Goal: Information Seeking & Learning: Learn about a topic

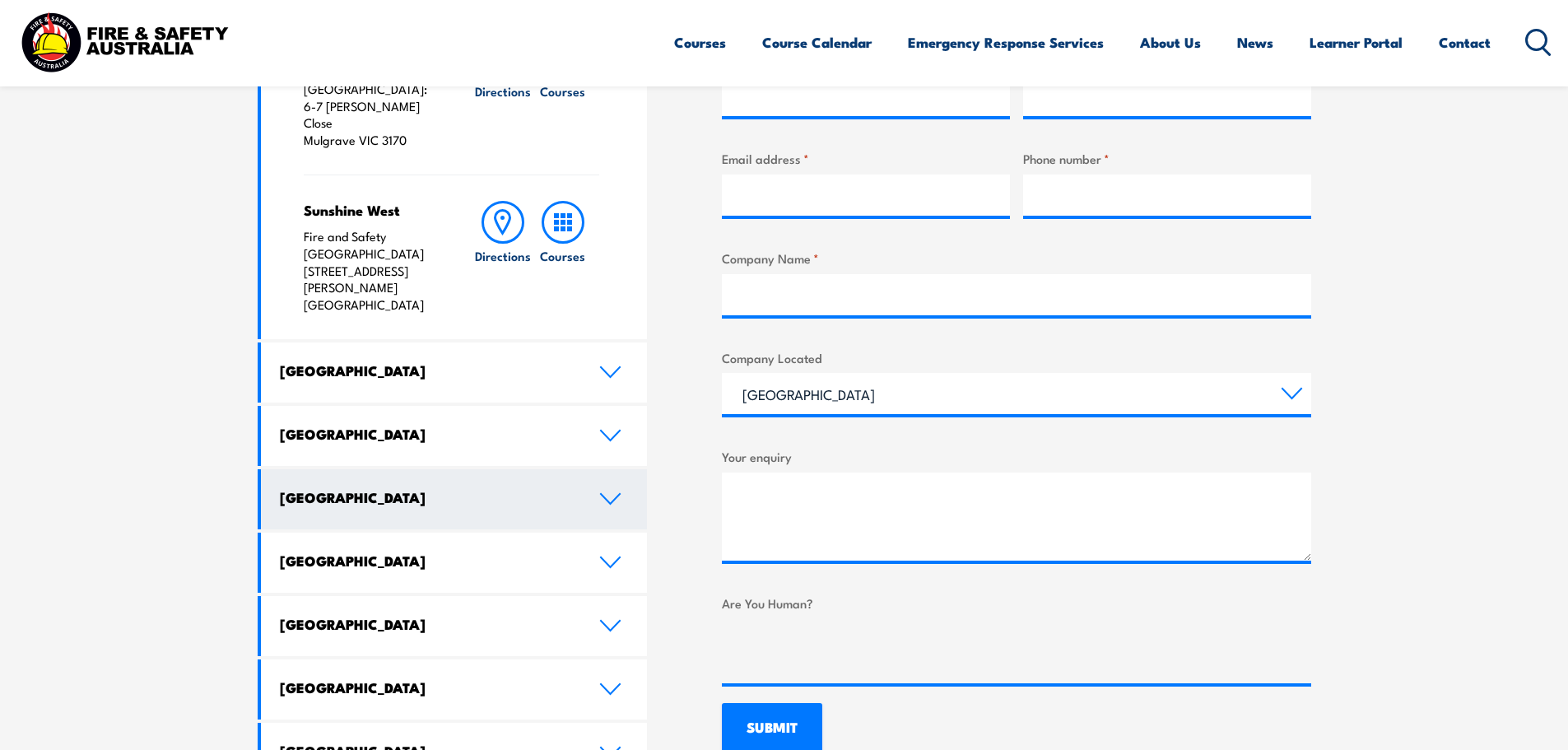
scroll to position [704, 0]
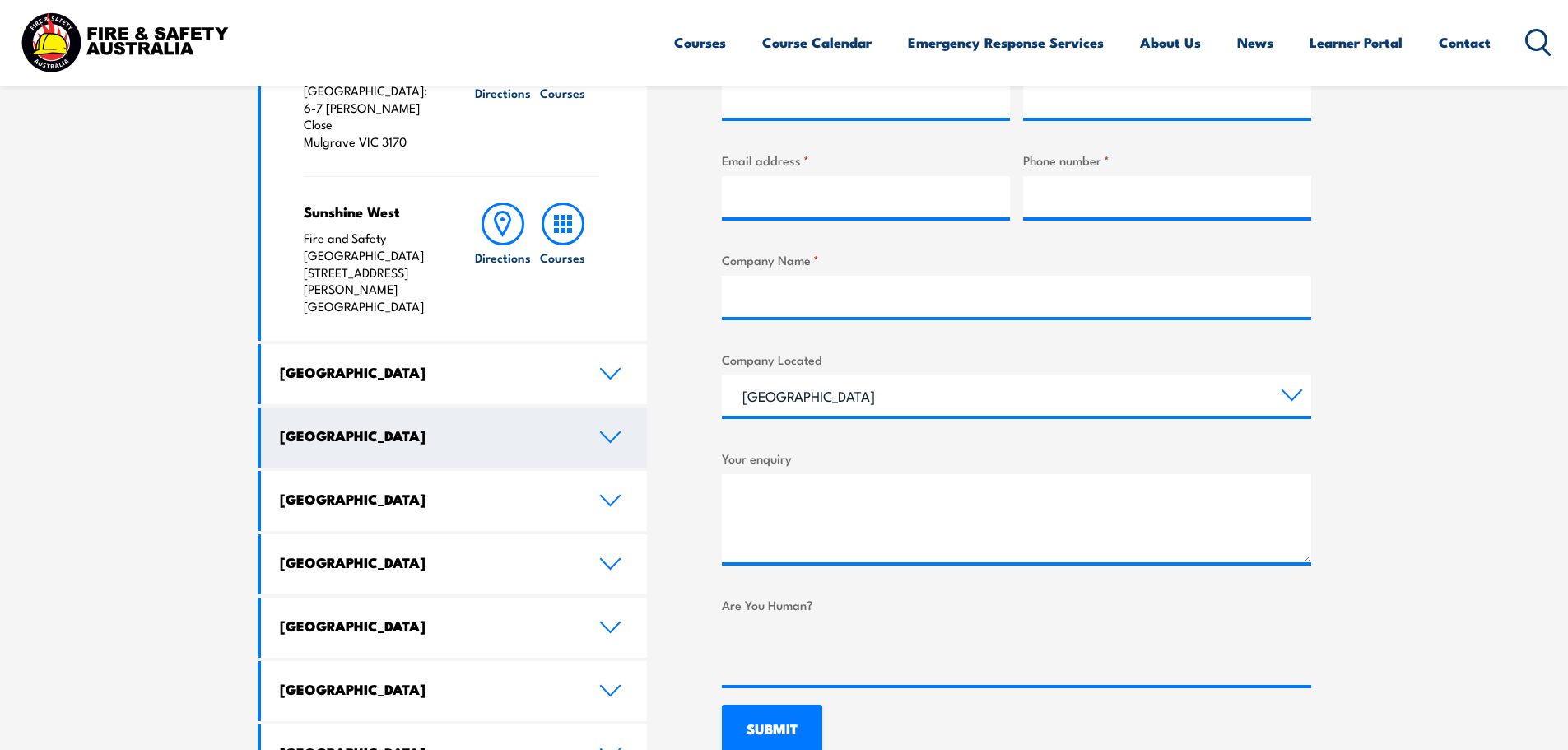
click at [609, 431] on icon at bounding box center [610, 437] width 22 height 13
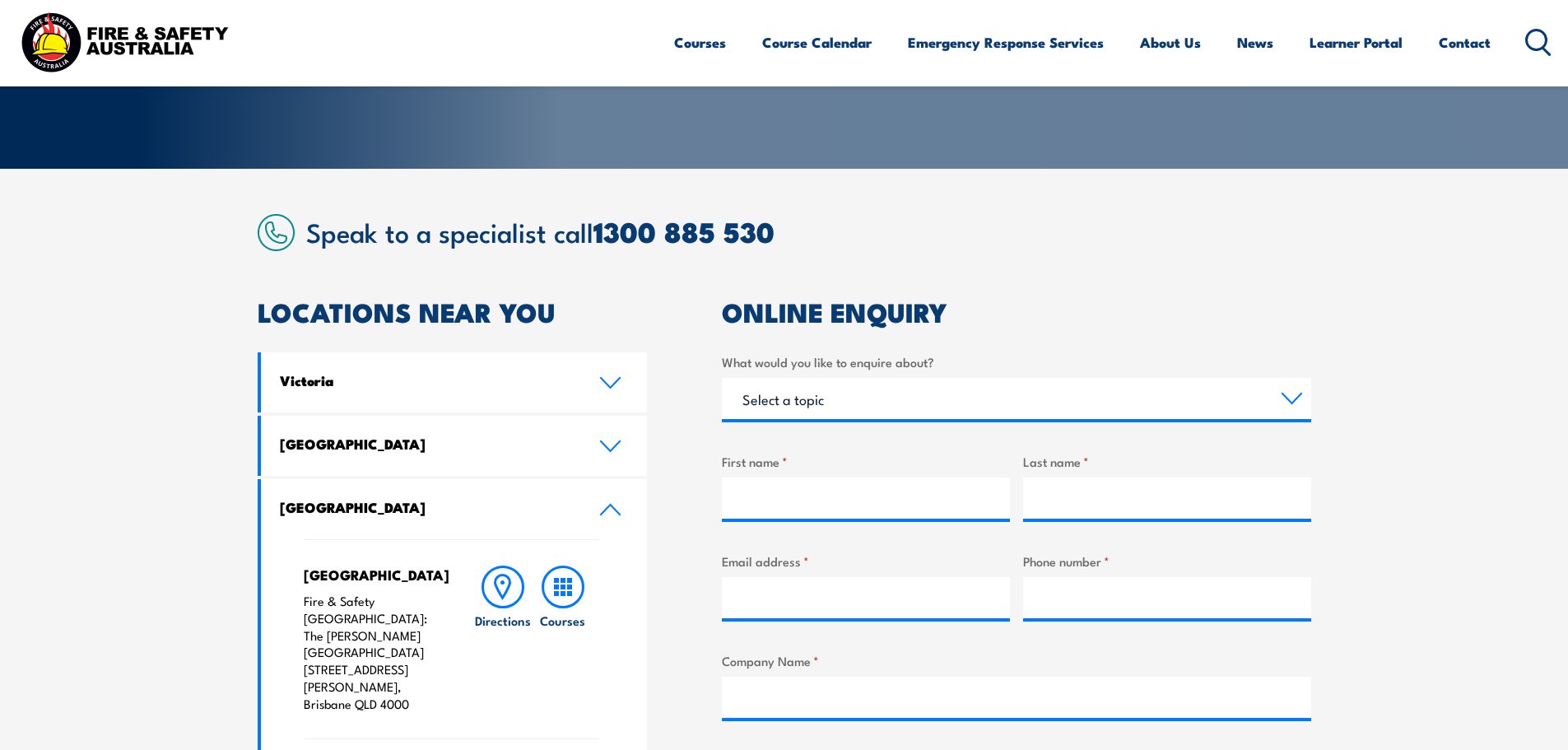
scroll to position [292, 0]
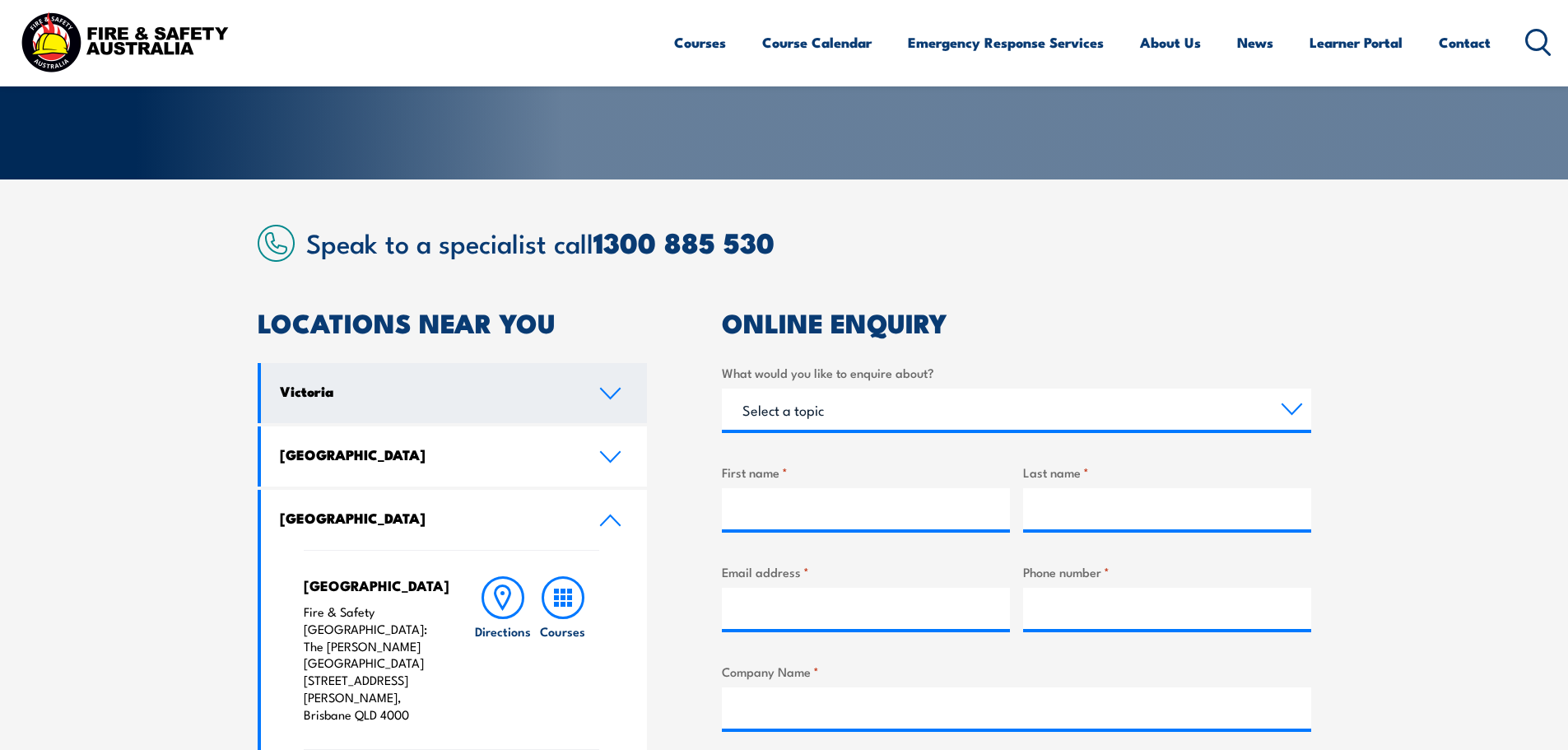
click at [608, 404] on link "Victoria" at bounding box center [454, 393] width 387 height 60
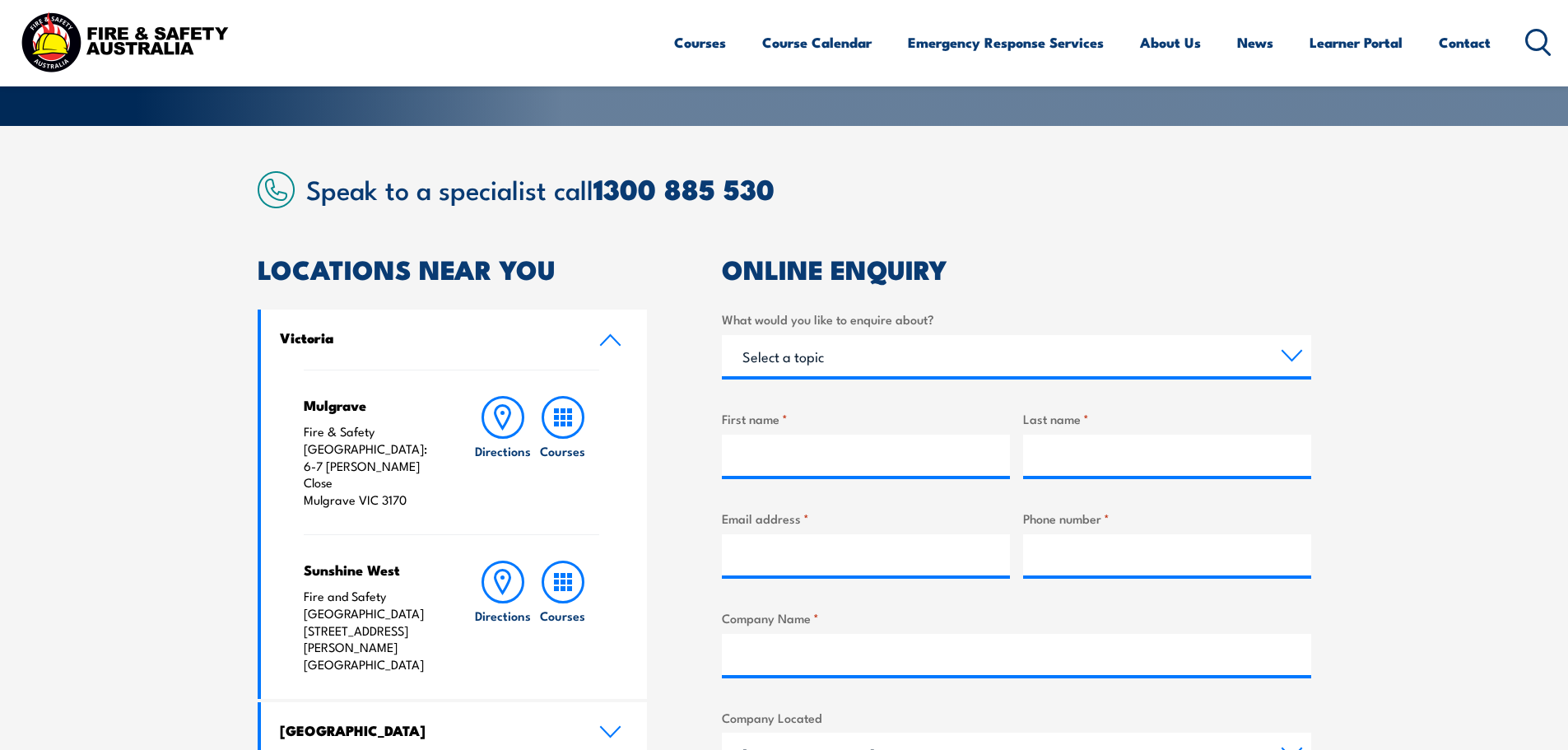
scroll to position [375, 0]
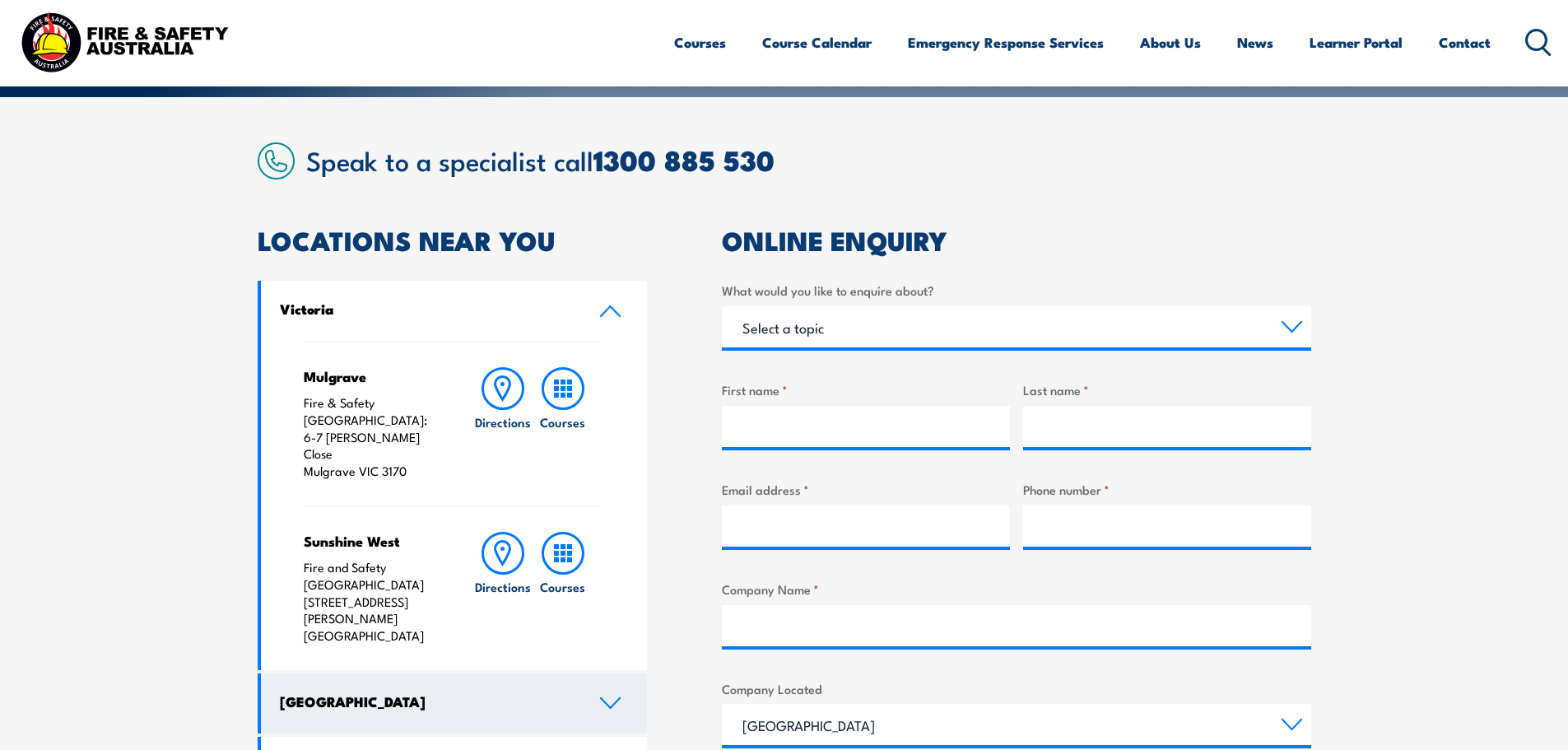
click at [617, 674] on link "[GEOGRAPHIC_DATA]" at bounding box center [454, 703] width 387 height 60
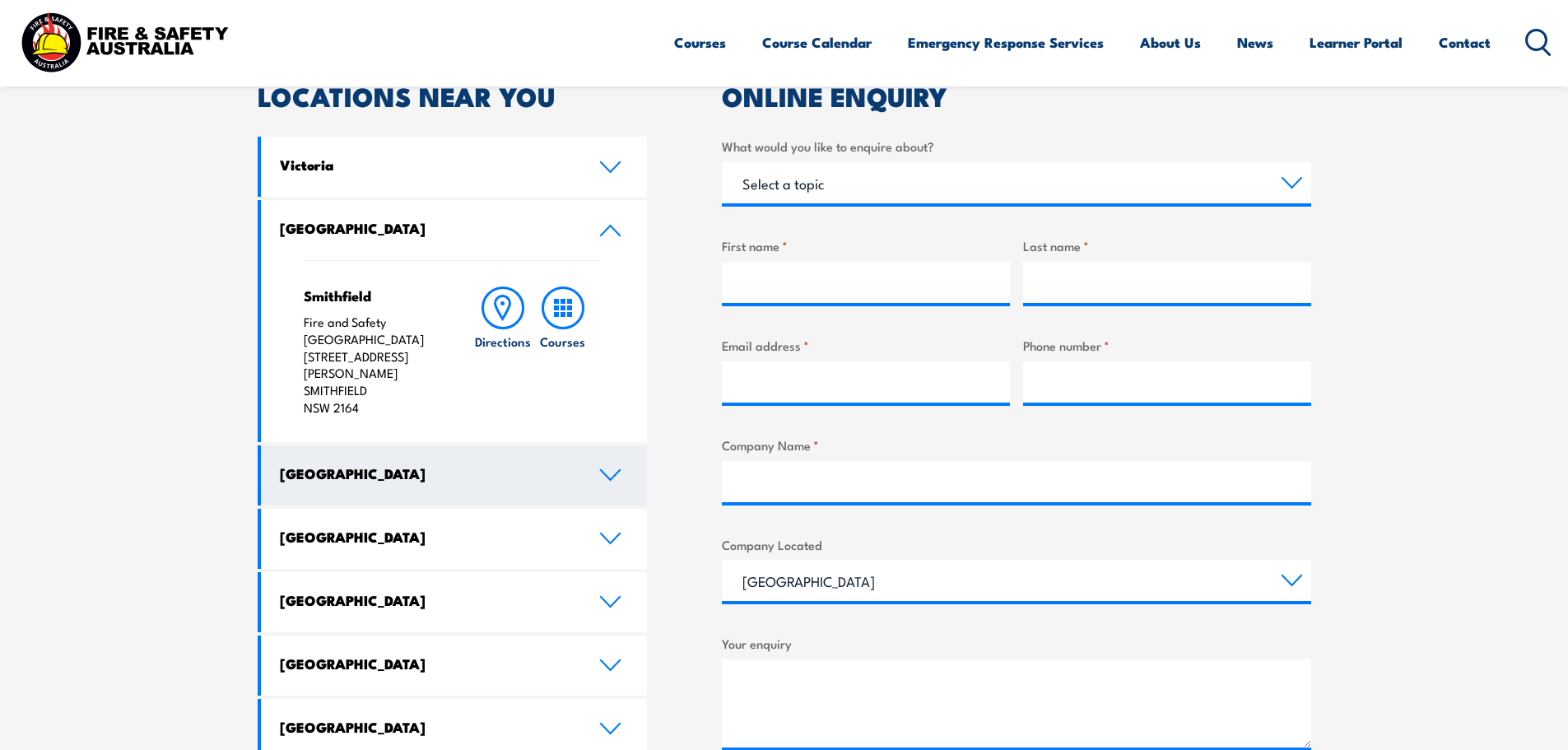
scroll to position [622, 0]
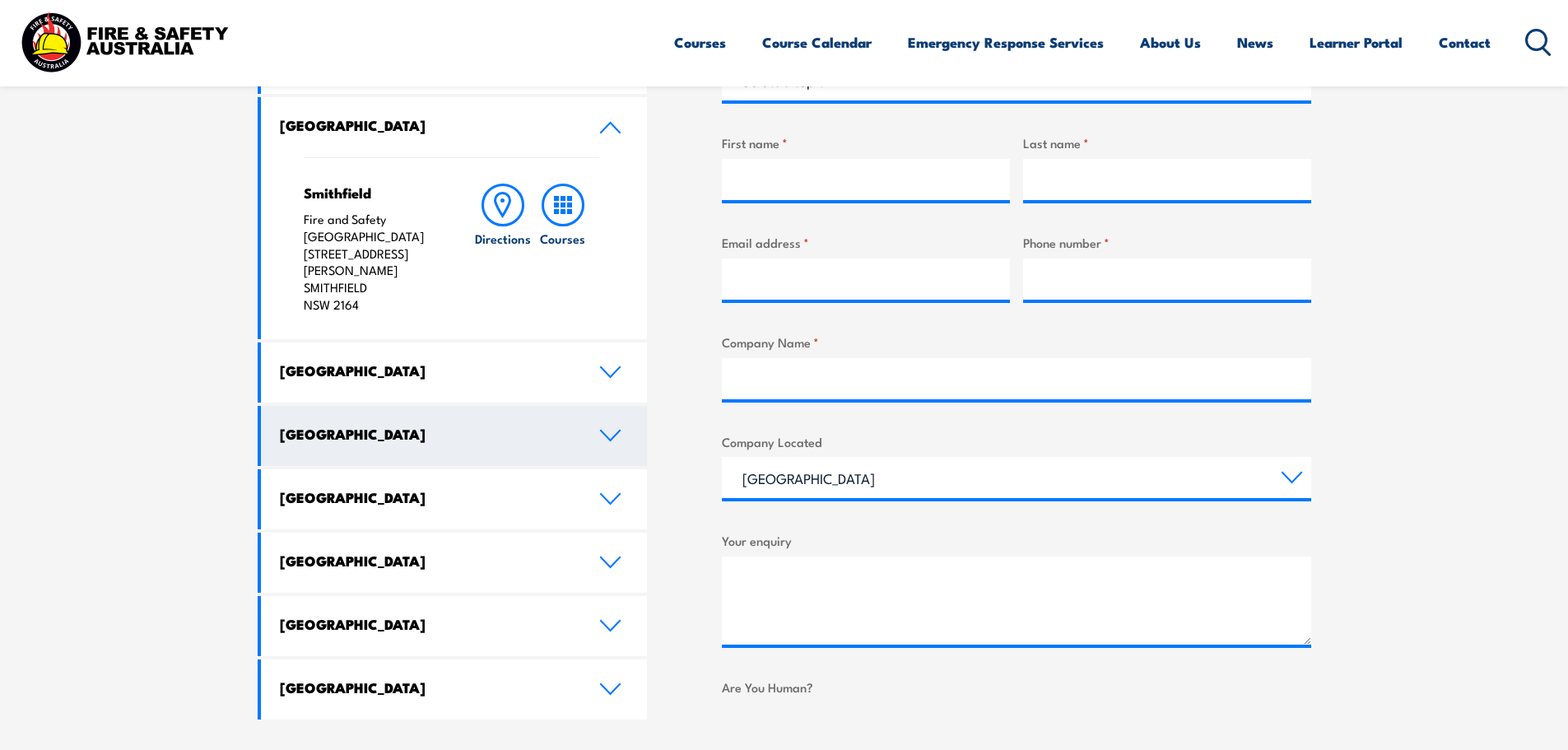
click at [609, 429] on icon at bounding box center [610, 435] width 22 height 13
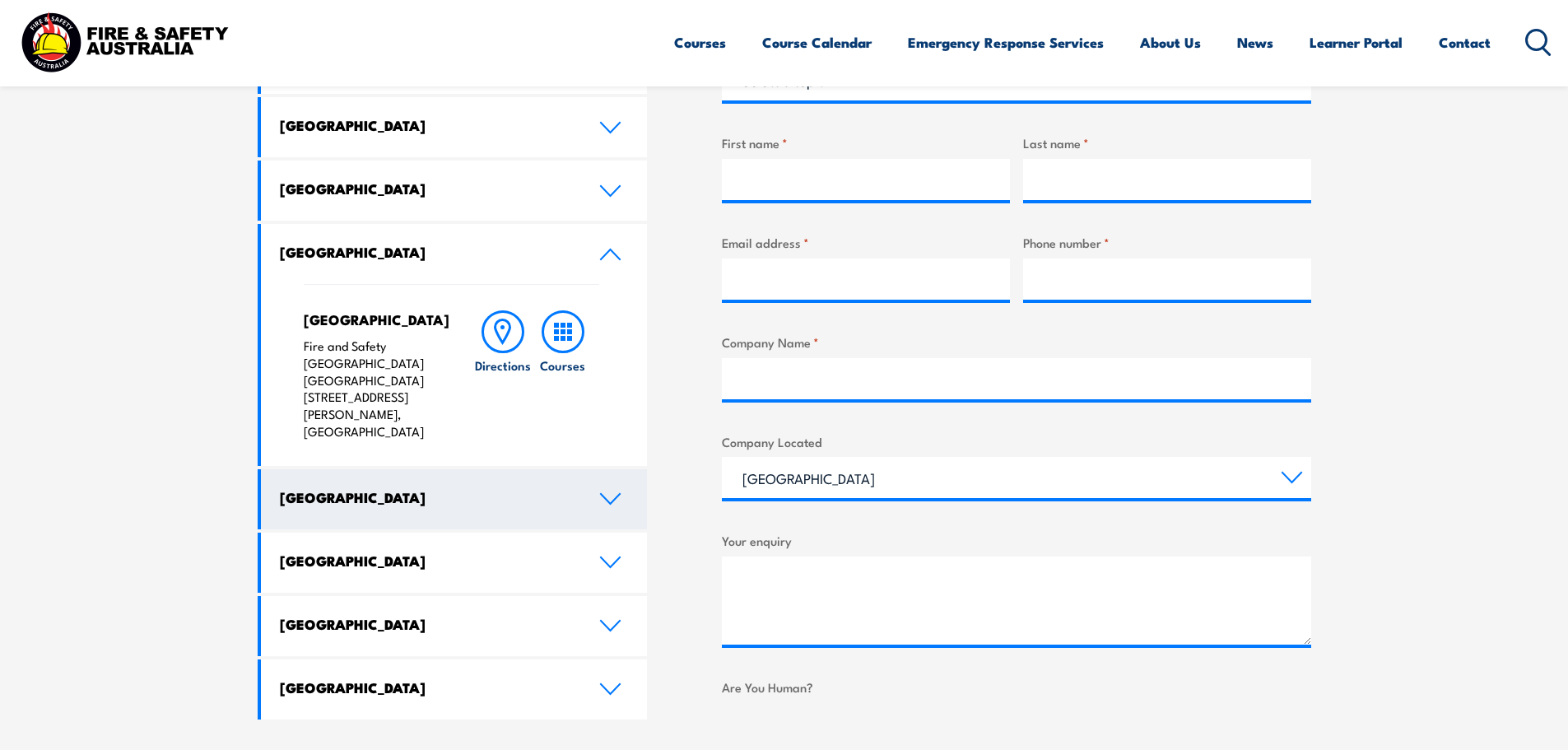
click at [611, 469] on link "[GEOGRAPHIC_DATA]" at bounding box center [454, 499] width 387 height 60
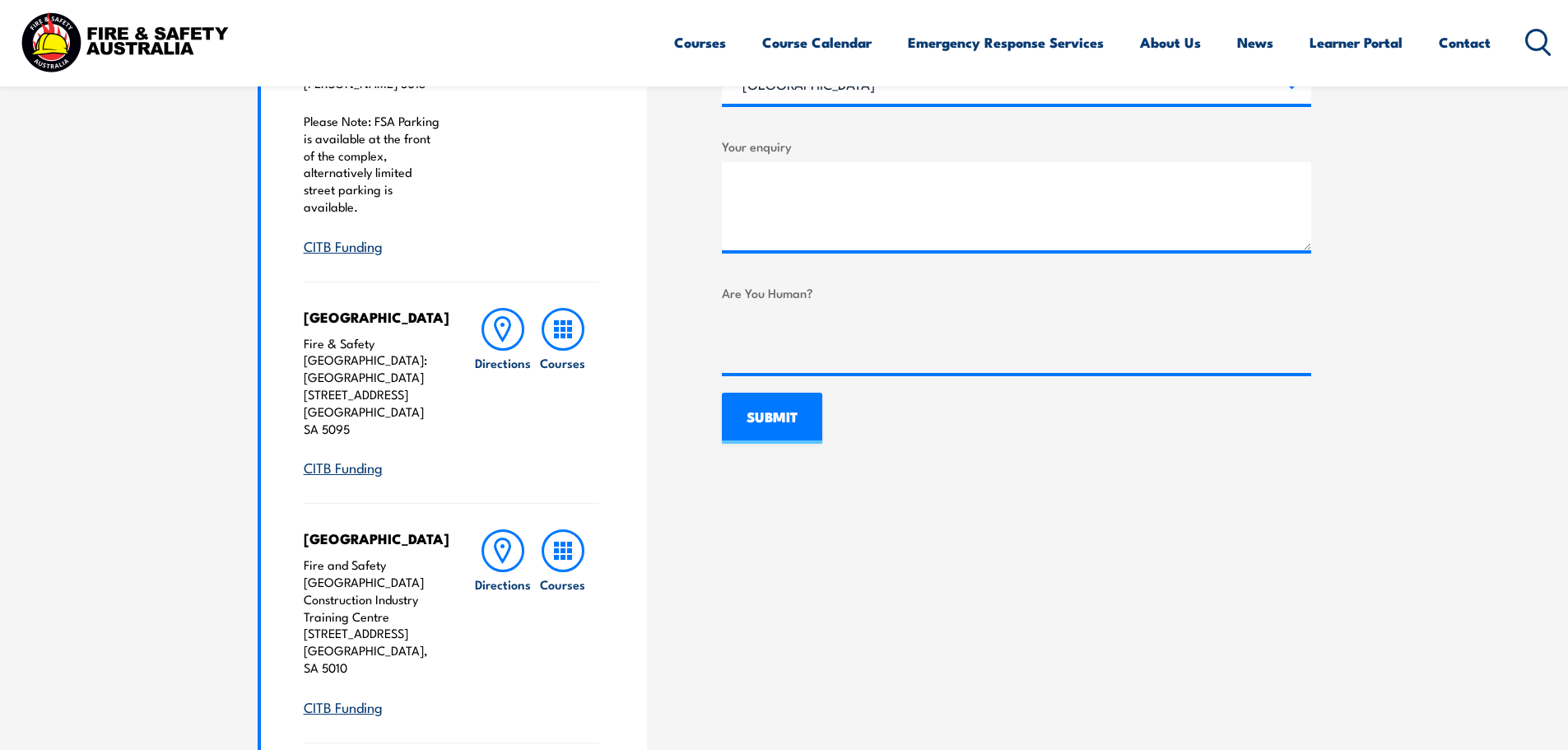
scroll to position [1280, 0]
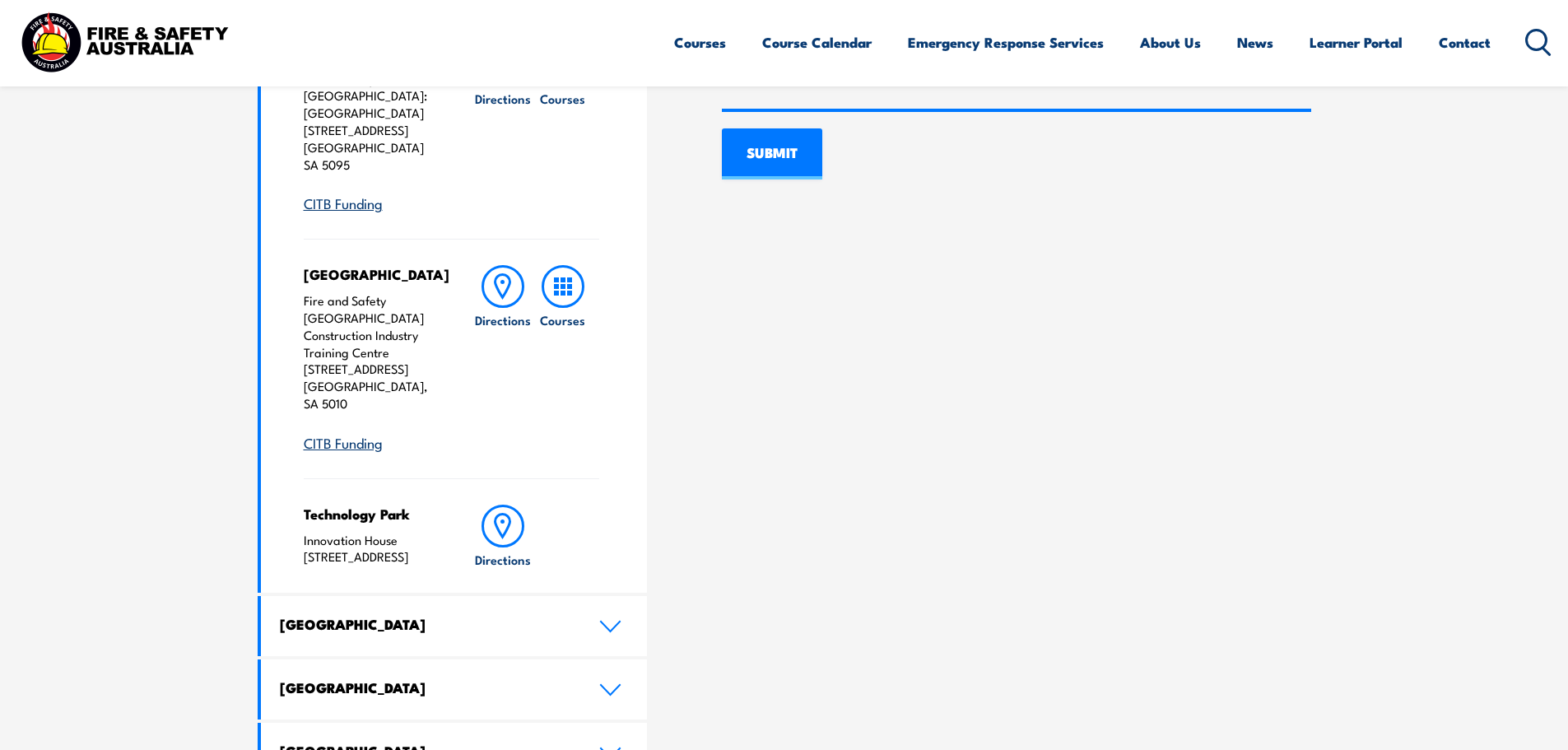
click at [605, 596] on link "[GEOGRAPHIC_DATA]" at bounding box center [454, 626] width 387 height 60
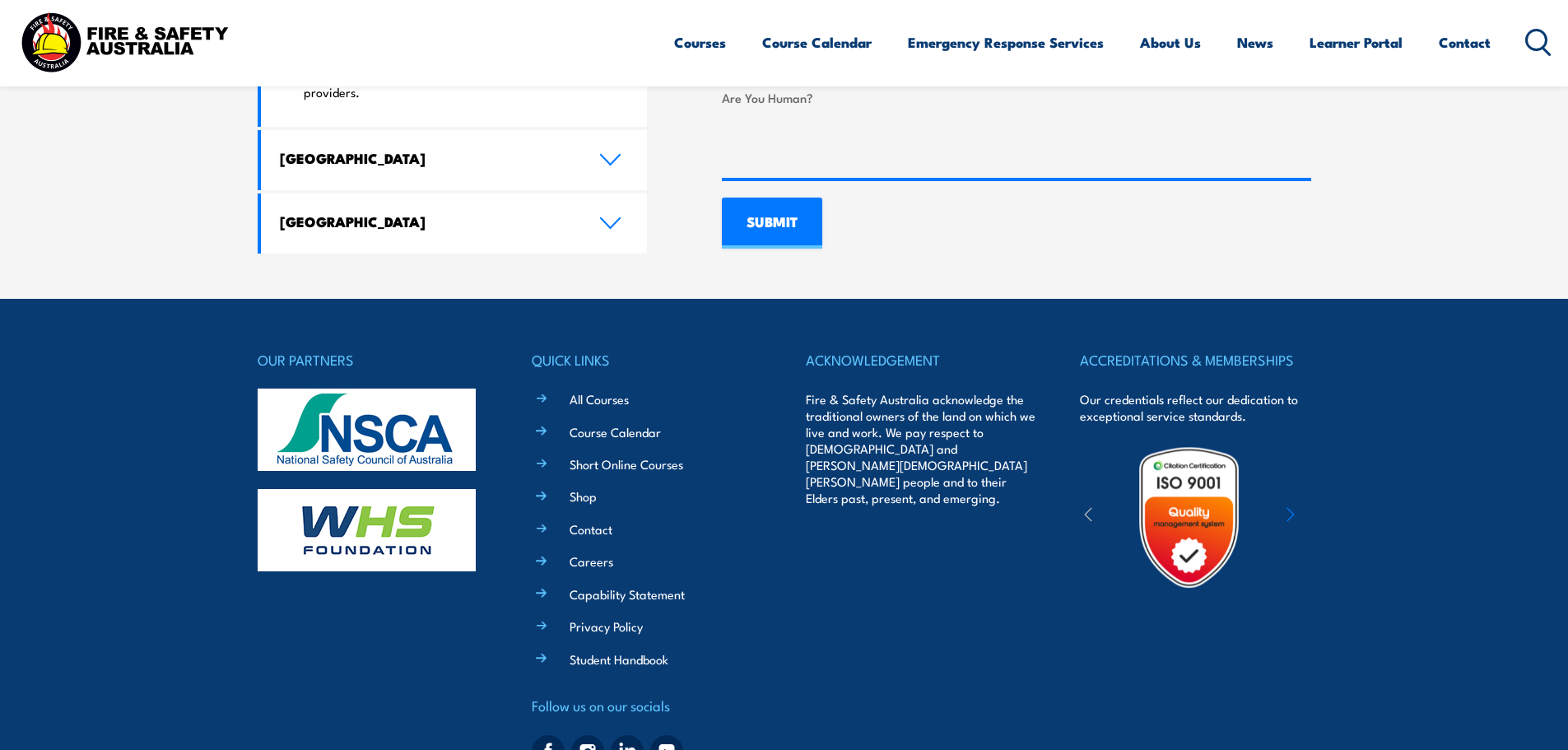
scroll to position [1116, 0]
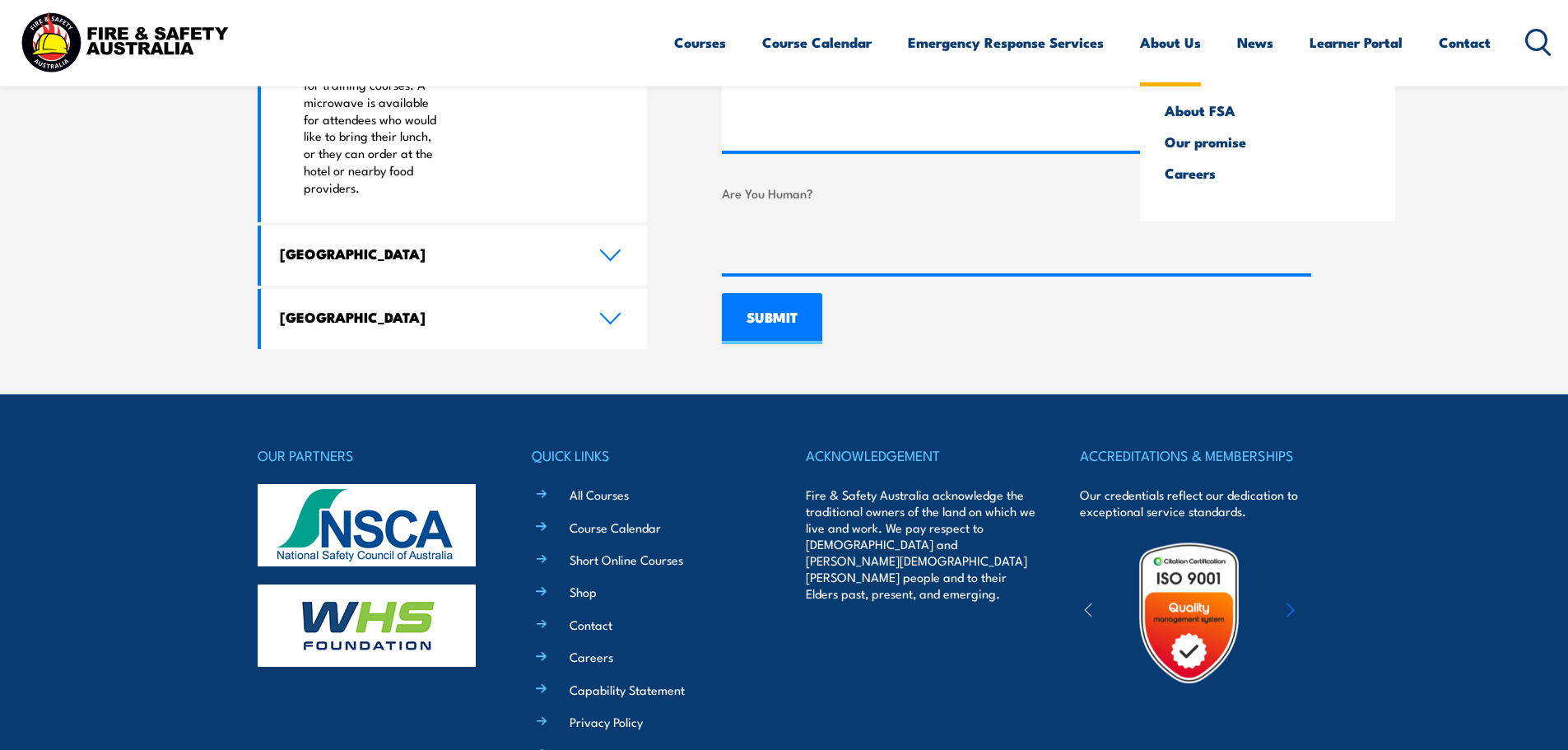
click at [1161, 38] on link "About Us" at bounding box center [1169, 42] width 60 height 44
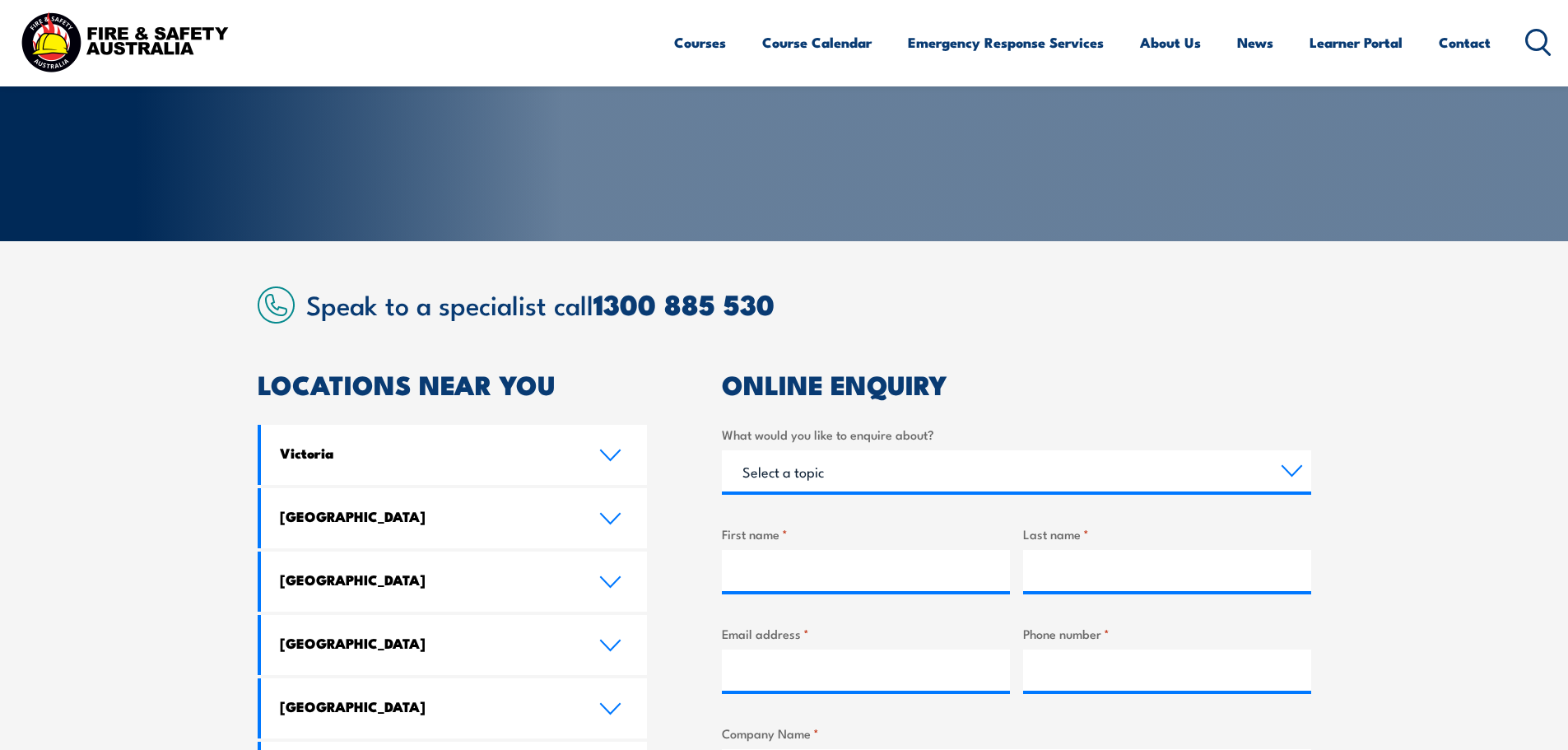
scroll to position [0, 0]
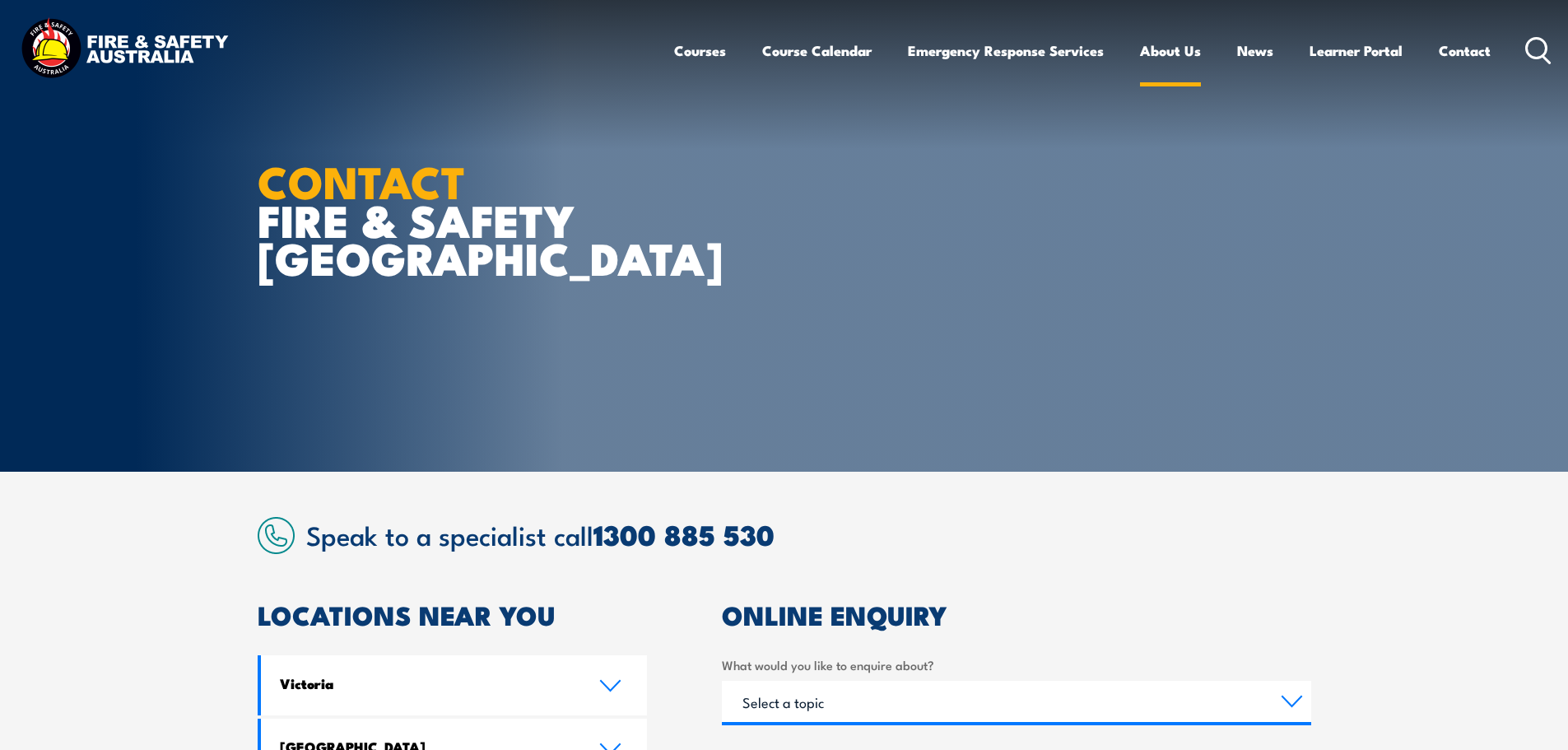
click at [1194, 47] on link "About Us" at bounding box center [1169, 50] width 60 height 44
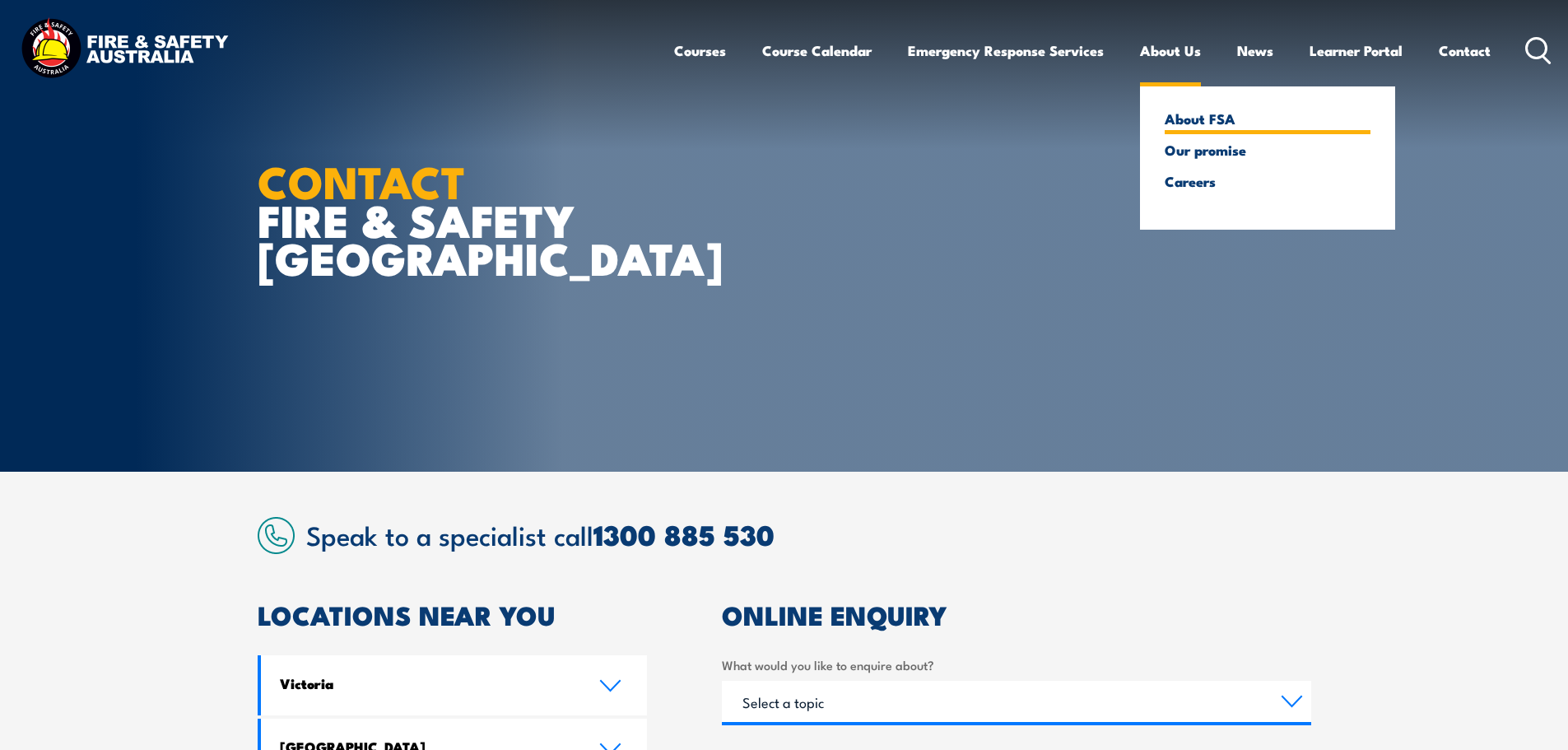
click at [1199, 117] on link "About FSA" at bounding box center [1267, 118] width 206 height 15
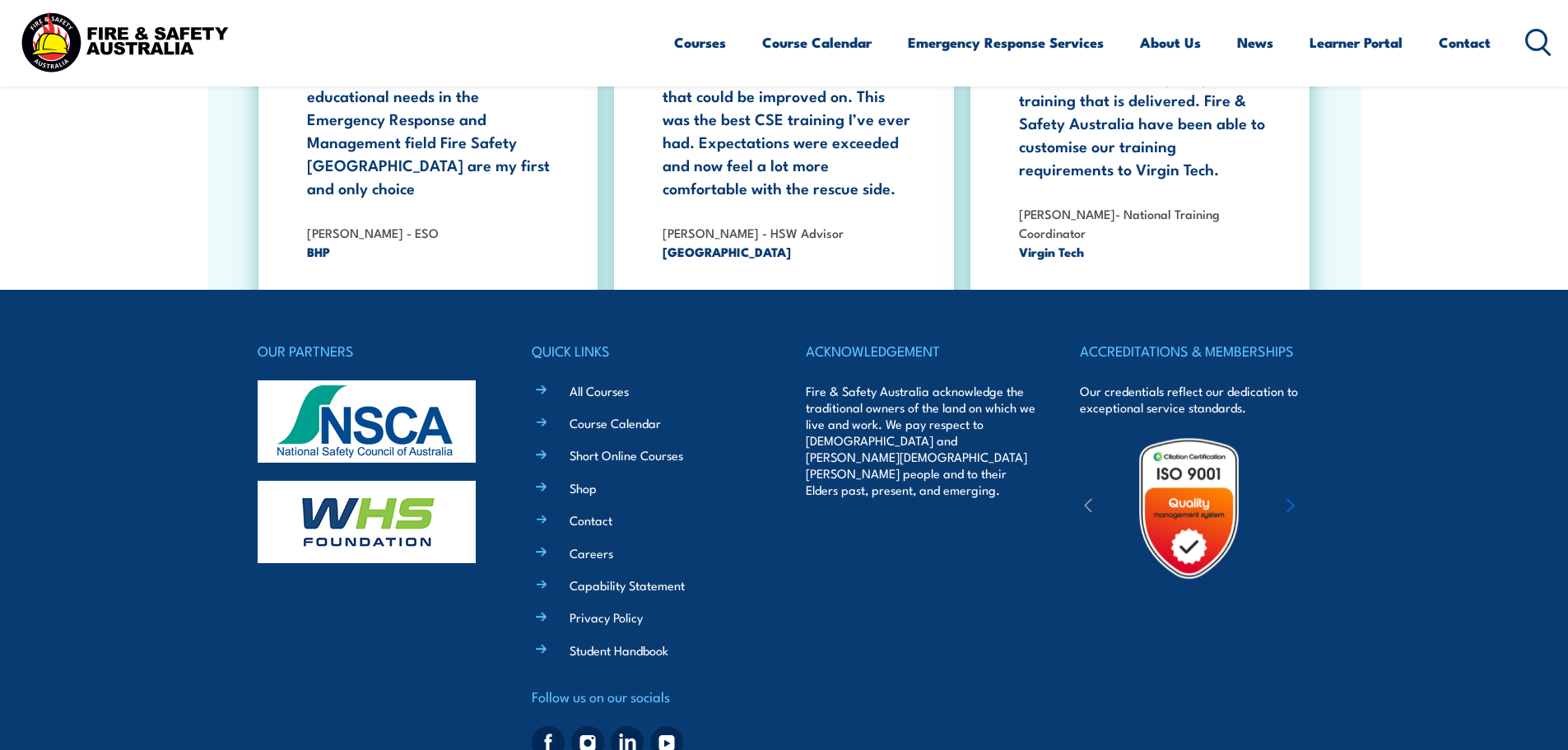
scroll to position [5343, 0]
